Goal: Transaction & Acquisition: Purchase product/service

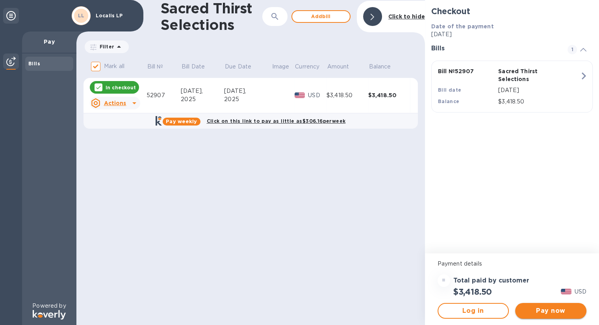
click at [552, 308] on span "Pay now" at bounding box center [550, 310] width 59 height 9
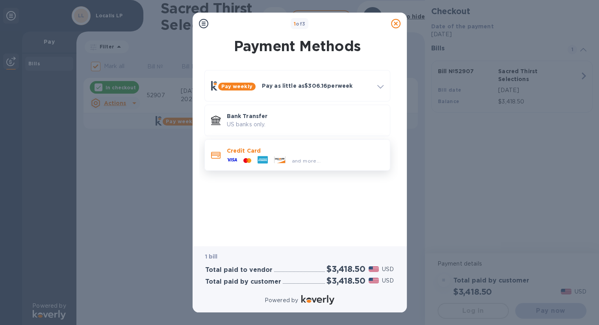
click at [355, 161] on div "and more..." at bounding box center [305, 159] width 157 height 9
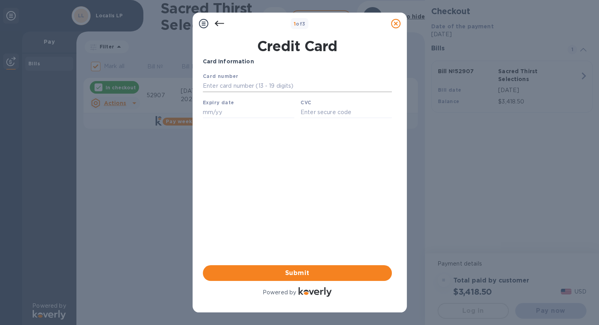
click at [242, 84] on input "text" at bounding box center [296, 86] width 189 height 12
type input "3767 5937 2221 017"
type input "10/27"
type input "1394"
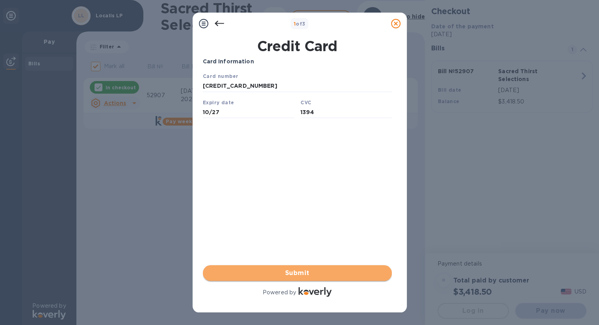
click at [289, 272] on span "Submit" at bounding box center [297, 273] width 176 height 9
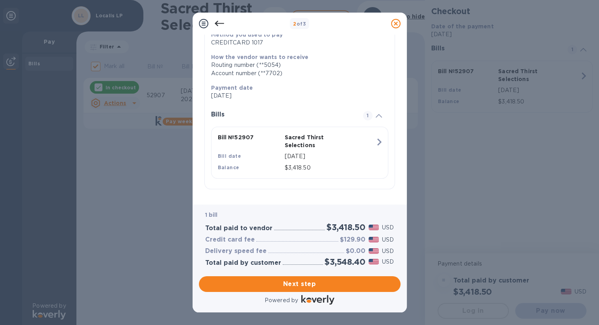
scroll to position [106, 0]
click at [349, 284] on span "Next step" at bounding box center [299, 284] width 189 height 9
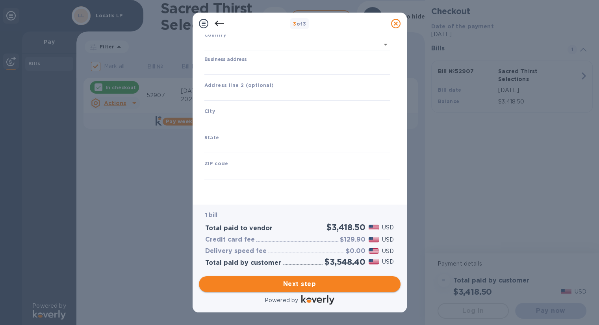
type input "United States"
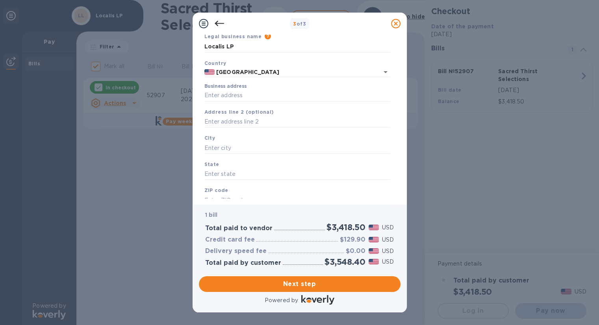
scroll to position [22, 0]
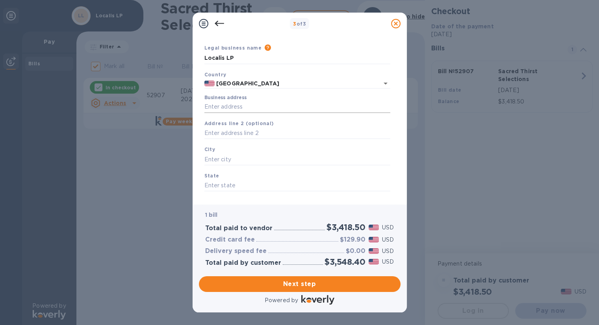
click at [290, 111] on input "Business address" at bounding box center [297, 107] width 186 height 12
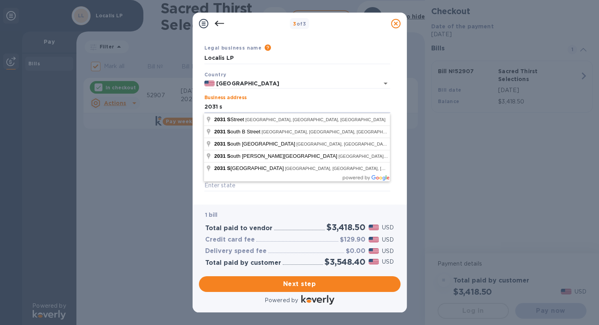
type input "2031 S Street"
type input "Sacramento"
type input "CA"
type input "95811"
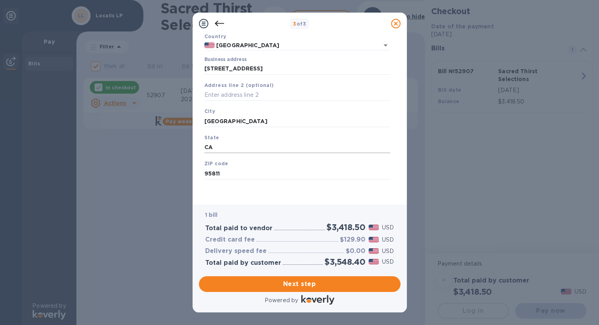
scroll to position [0, 0]
click at [338, 280] on span "Next step" at bounding box center [299, 284] width 189 height 9
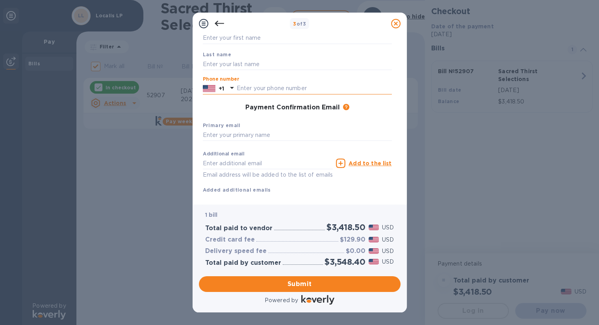
click at [265, 90] on input "text" at bounding box center [314, 89] width 155 height 12
click at [251, 65] on input "text" at bounding box center [297, 64] width 189 height 12
type input "Shelton"
click at [323, 87] on input "text" at bounding box center [314, 89] width 155 height 12
click at [323, 87] on input "5360368905" at bounding box center [314, 89] width 155 height 12
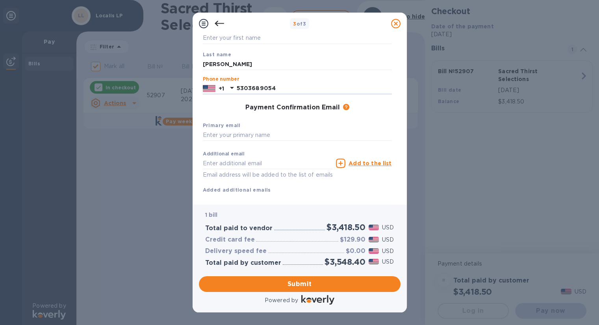
type input "5303689054"
click at [375, 101] on div "Payment Confirmation Email The added email addresses will be used to send the p…" at bounding box center [297, 108] width 195 height 14
click at [251, 134] on input "text" at bounding box center [297, 136] width 189 height 12
type input "jessica@localissacramento.com"
click at [360, 203] on div "1 bill Total paid to vendor $3,418.50 USD Credit card fee $129.90 USD Delivery …" at bounding box center [299, 238] width 205 height 71
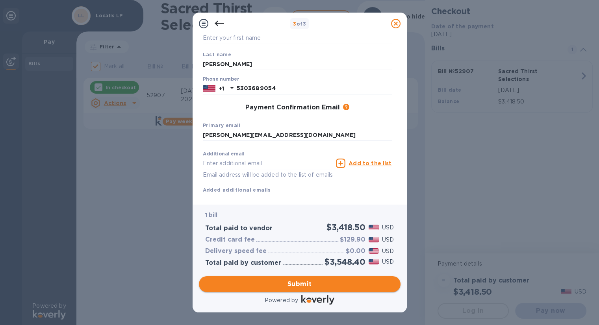
click at [354, 280] on span "Submit" at bounding box center [299, 284] width 189 height 9
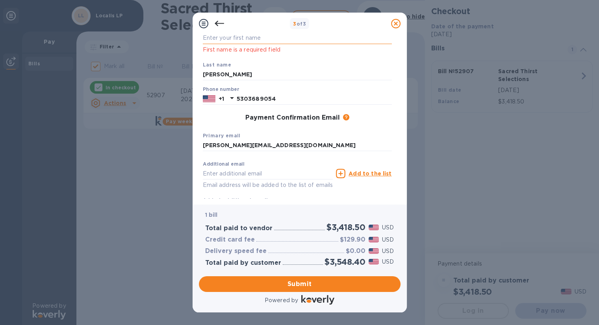
click at [245, 35] on input "text" at bounding box center [297, 38] width 189 height 12
type input "Jessica"
click at [354, 85] on div "Phone number +1 5303689054" at bounding box center [297, 95] width 195 height 24
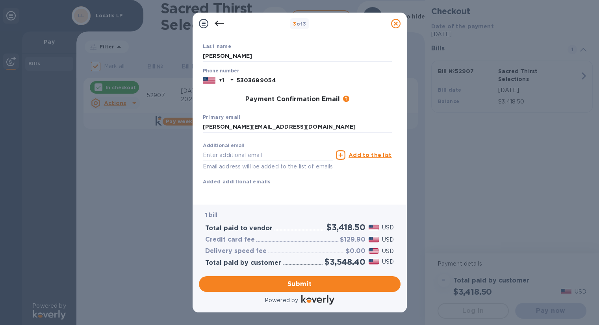
scroll to position [90, 0]
click at [337, 282] on span "Submit" at bounding box center [299, 284] width 189 height 9
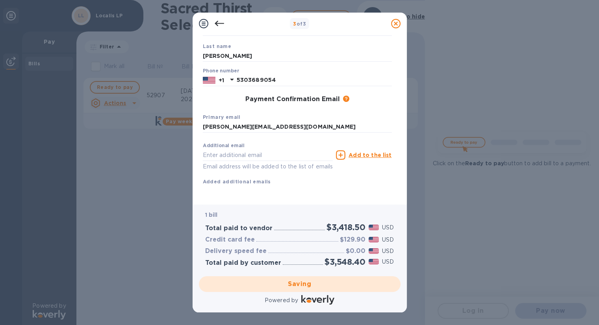
checkbox input "false"
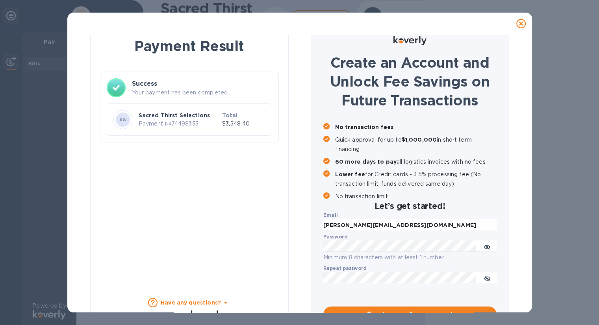
scroll to position [0, 0]
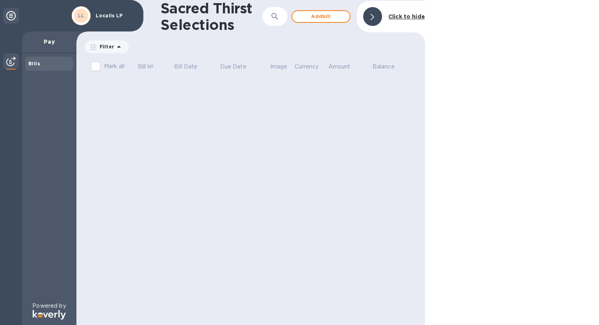
click at [13, 15] on icon at bounding box center [10, 15] width 9 height 9
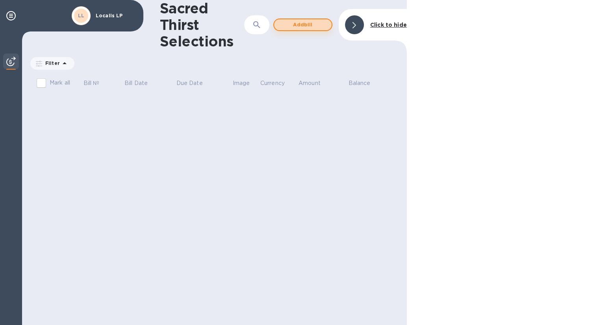
click at [301, 27] on span "Add bill" at bounding box center [302, 24] width 45 height 9
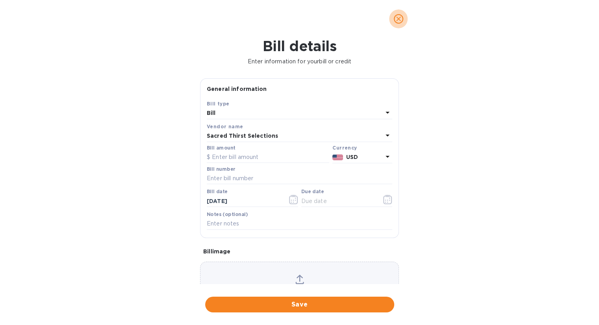
click at [399, 21] on icon "close" at bounding box center [399, 19] width 8 height 8
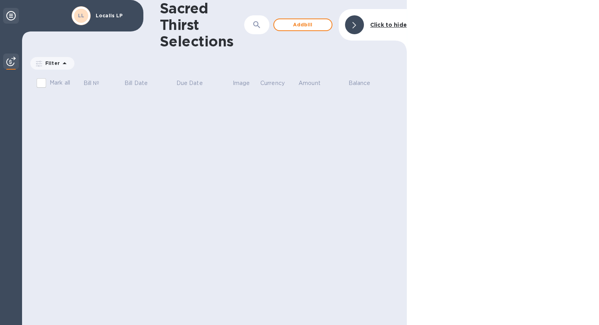
click at [14, 14] on icon at bounding box center [10, 15] width 9 height 9
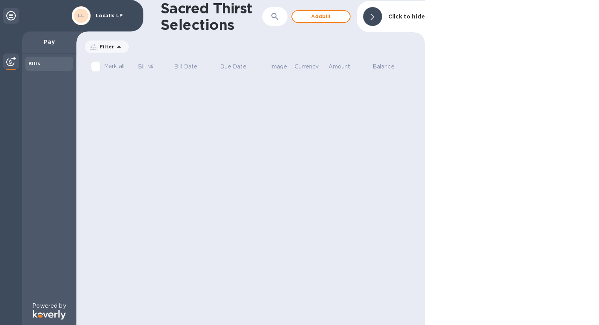
click at [102, 12] on div "Localis LP" at bounding box center [115, 15] width 46 height 9
click at [102, 16] on p "Localis LP" at bounding box center [115, 16] width 39 height 6
click at [16, 14] on div at bounding box center [11, 16] width 16 height 16
click at [12, 61] on img at bounding box center [10, 61] width 9 height 9
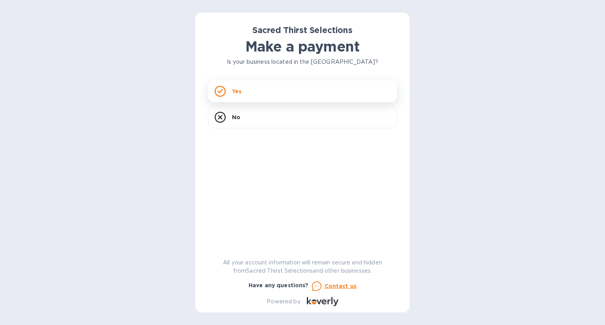
click at [308, 93] on div "Yes" at bounding box center [302, 91] width 189 height 22
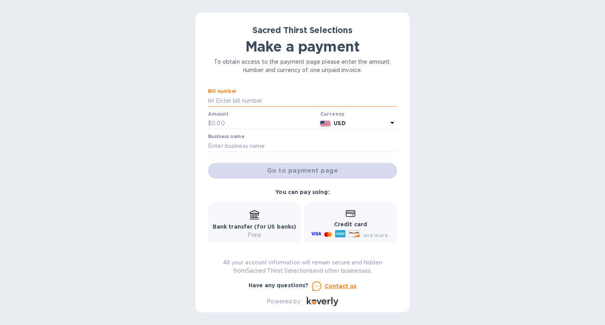
click at [263, 100] on input "text" at bounding box center [305, 101] width 183 height 12
type input "52908"
click at [251, 124] on input "text" at bounding box center [264, 124] width 106 height 12
click at [251, 118] on input "3,422.80" at bounding box center [264, 124] width 106 height 12
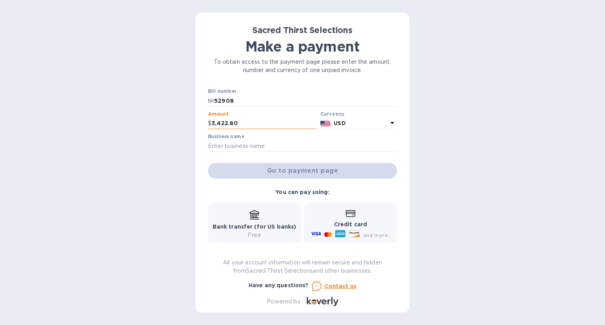
click at [251, 118] on input "3,422.80" at bounding box center [264, 124] width 106 height 12
type input "2,984.40"
click at [261, 146] on input "text" at bounding box center [302, 146] width 189 height 12
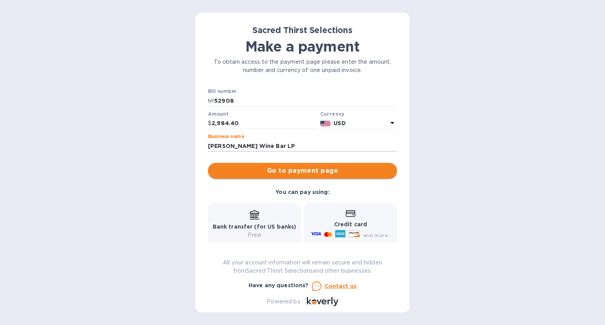
type input "[PERSON_NAME] Wine Bar LP"
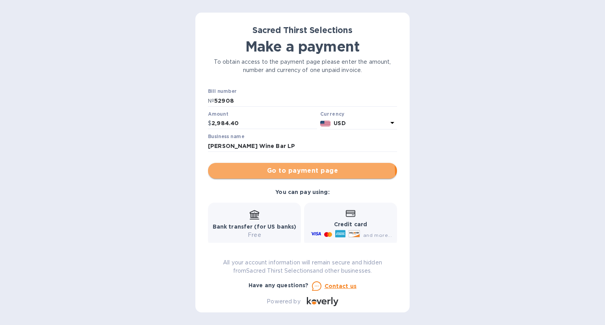
click at [288, 174] on span "Go to payment page" at bounding box center [302, 170] width 176 height 9
